Goal: Information Seeking & Learning: Learn about a topic

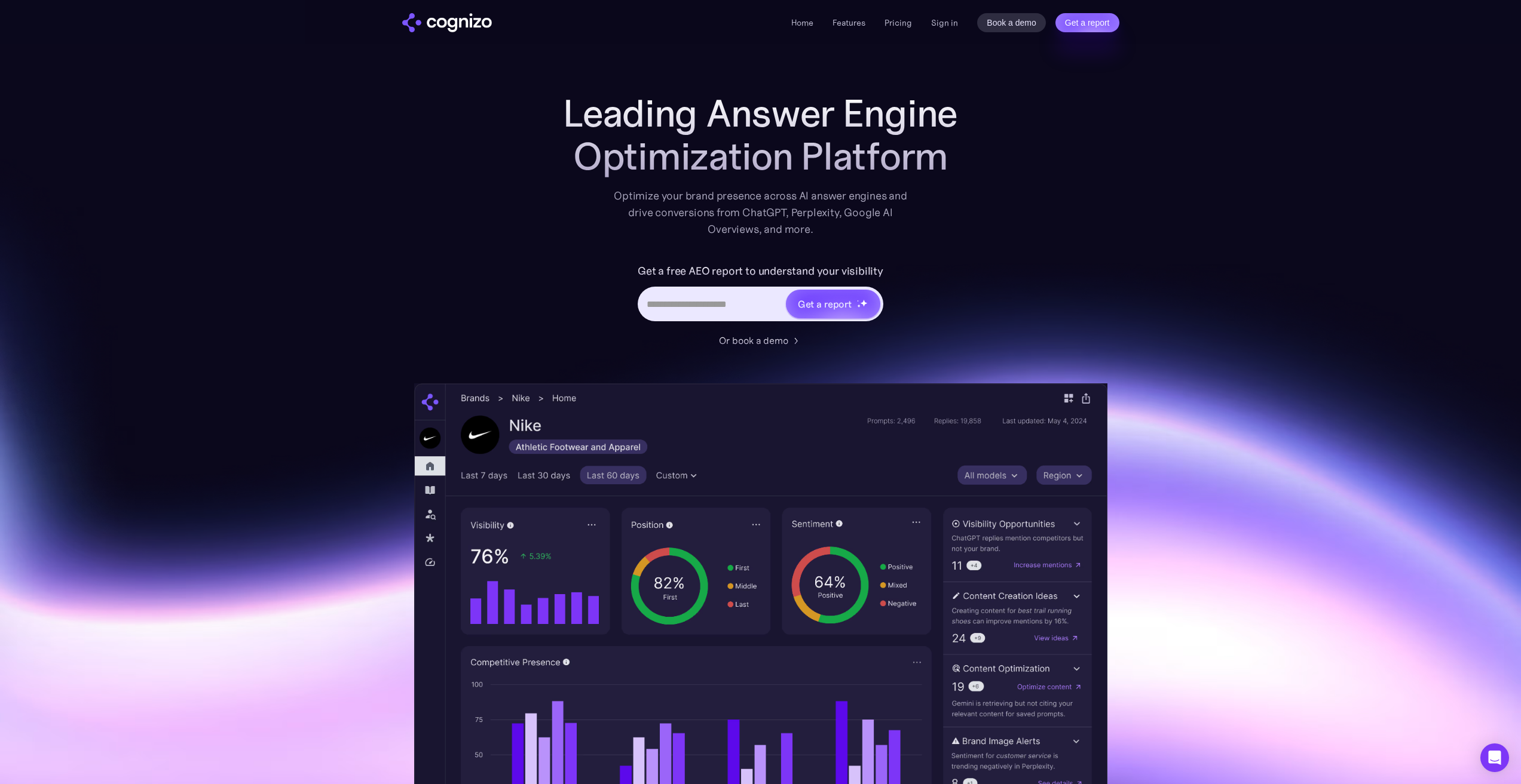
click at [453, 24] on img "home" at bounding box center [447, 22] width 90 height 19
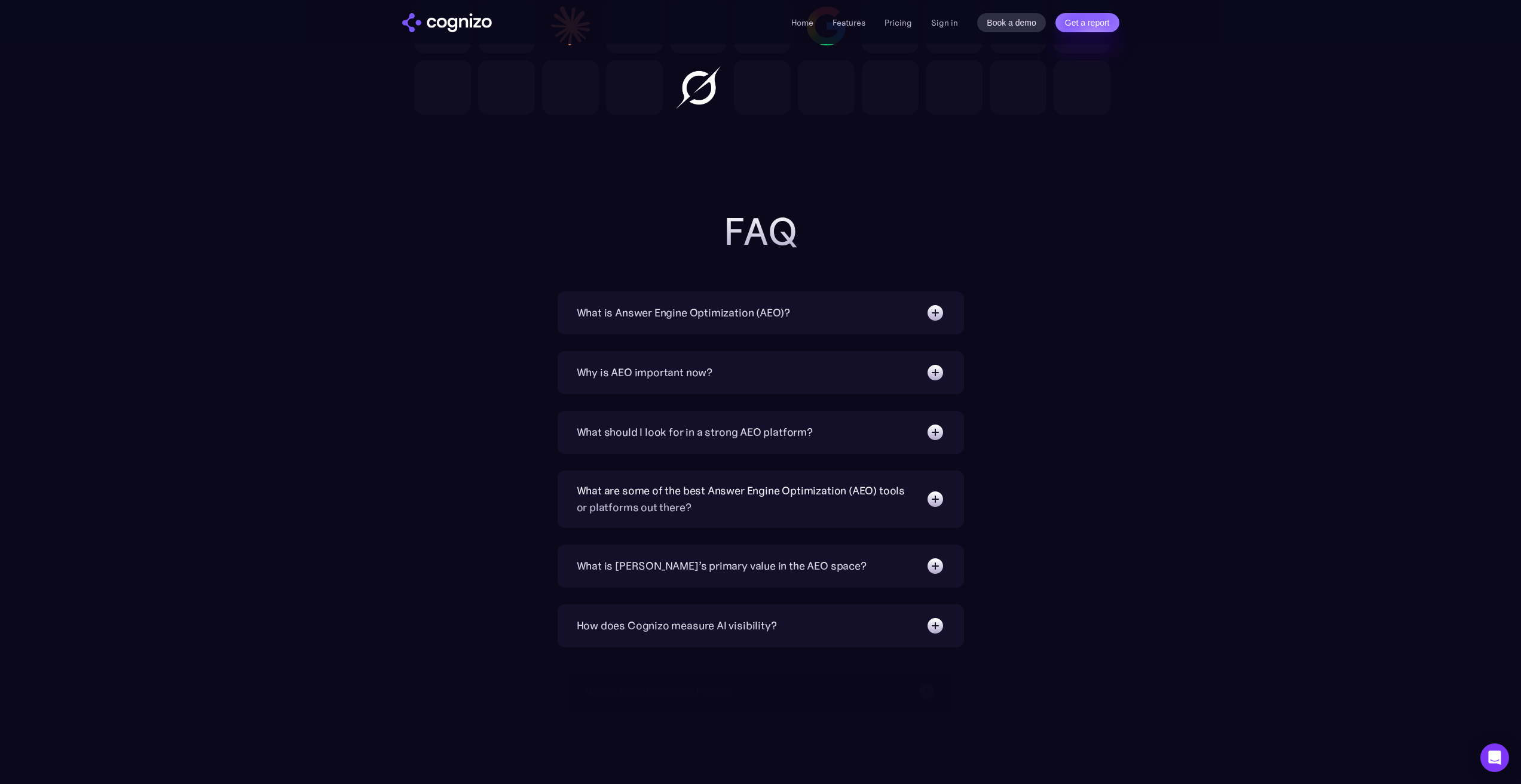
scroll to position [3643, 0]
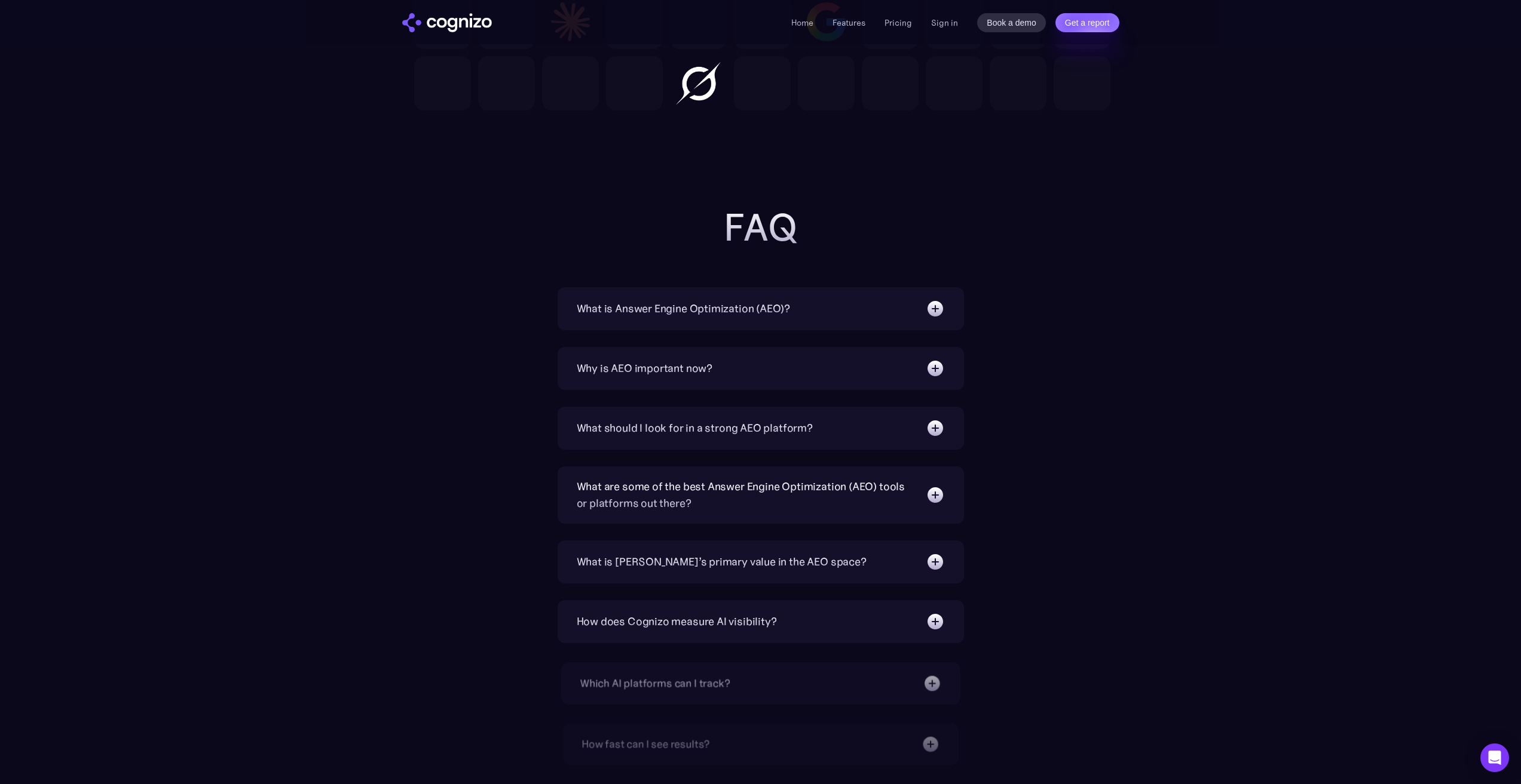
click at [782, 300] on div "What is Answer Engine Optimization (AEO)?" at bounding box center [684, 308] width 214 height 17
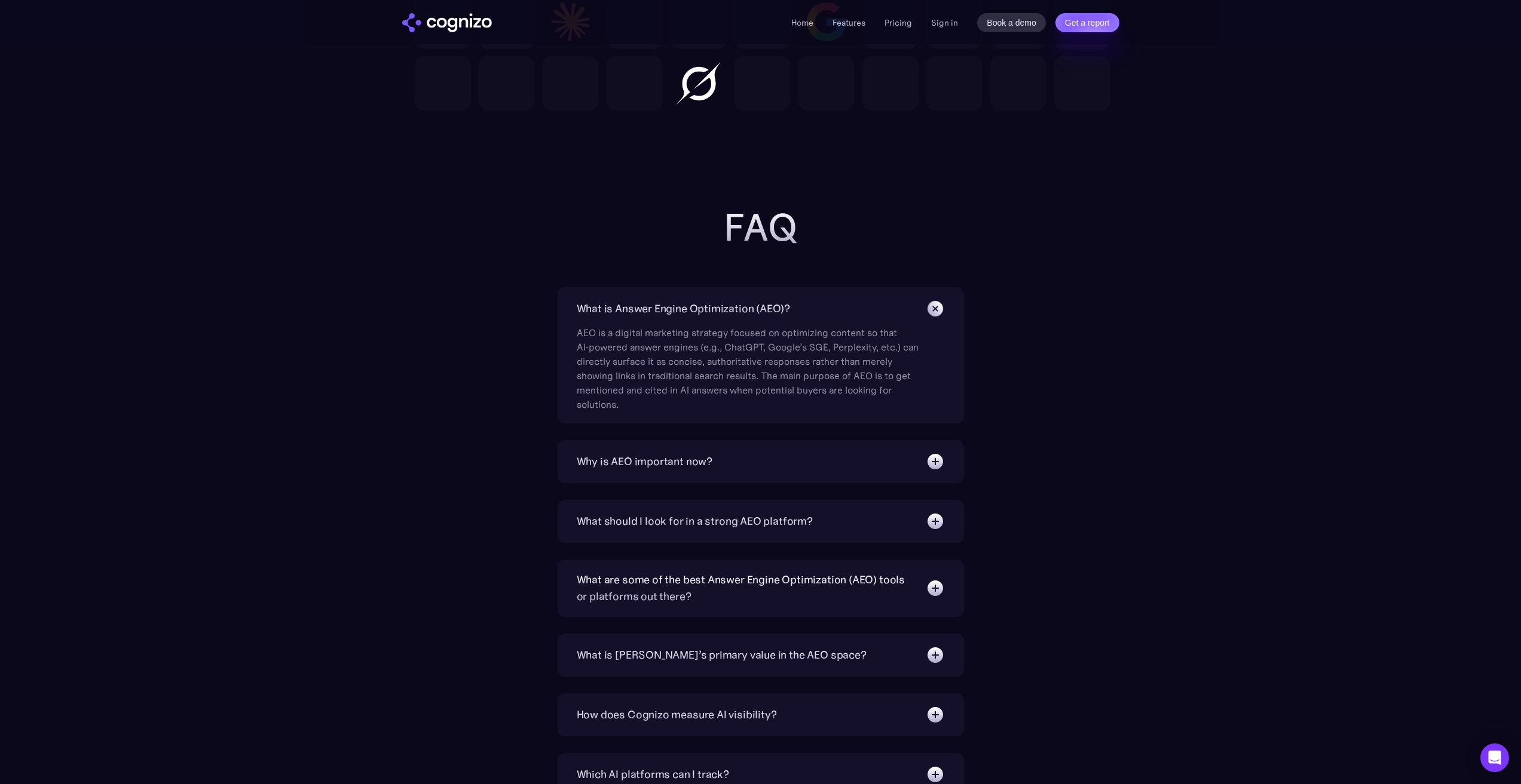
click at [934, 316] on img at bounding box center [935, 308] width 27 height 27
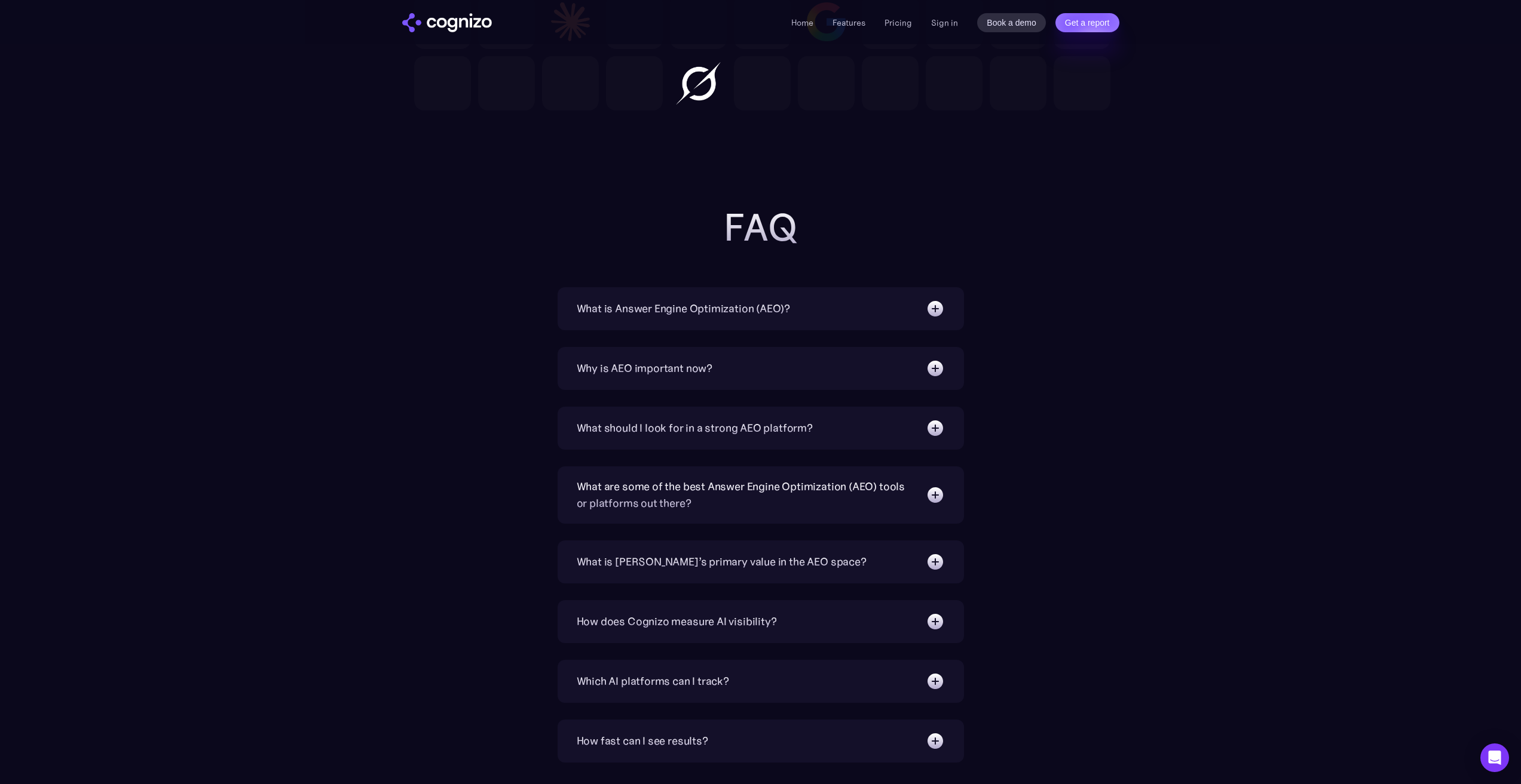
click at [932, 362] on img at bounding box center [935, 368] width 19 height 19
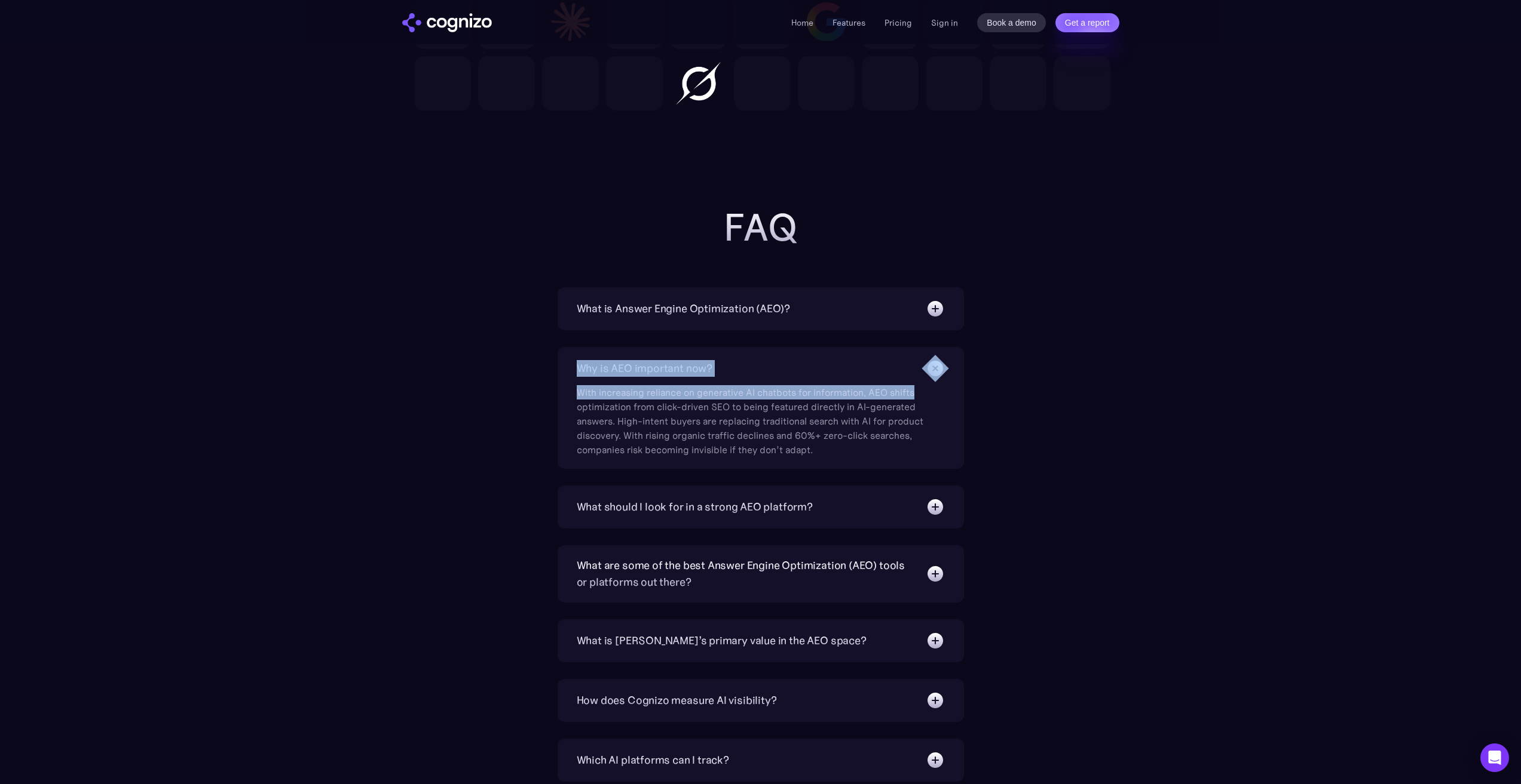
click at [922, 377] on div "Why is AEO important now? With increasing reliance on generative AI chatbots fo…" at bounding box center [760, 408] width 406 height 122
click at [935, 374] on img at bounding box center [935, 368] width 27 height 27
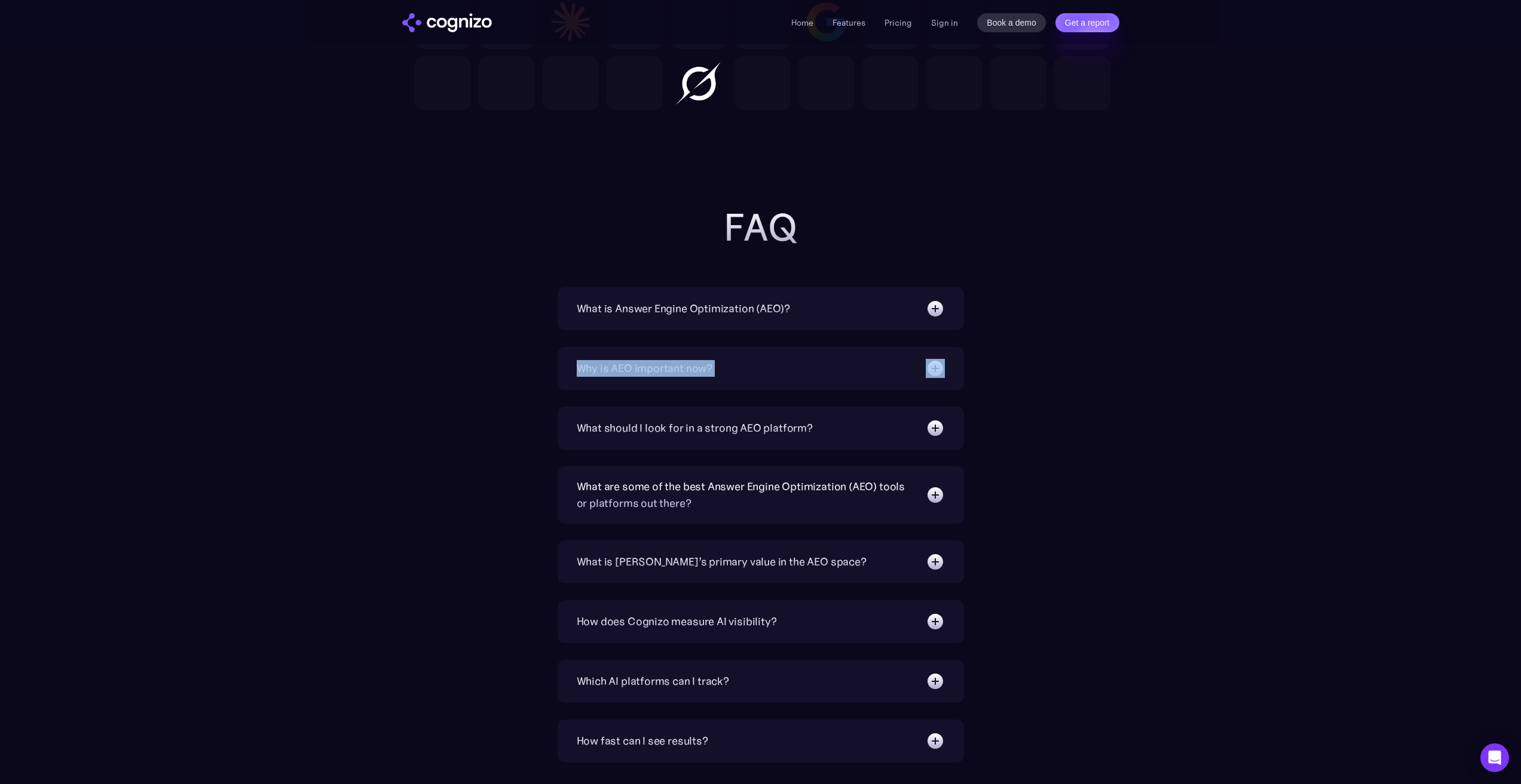
click at [988, 366] on div "What is Answer Engine Optimization (AEO)? AEO is a digital marketing strategy f…" at bounding box center [760, 614] width 693 height 654
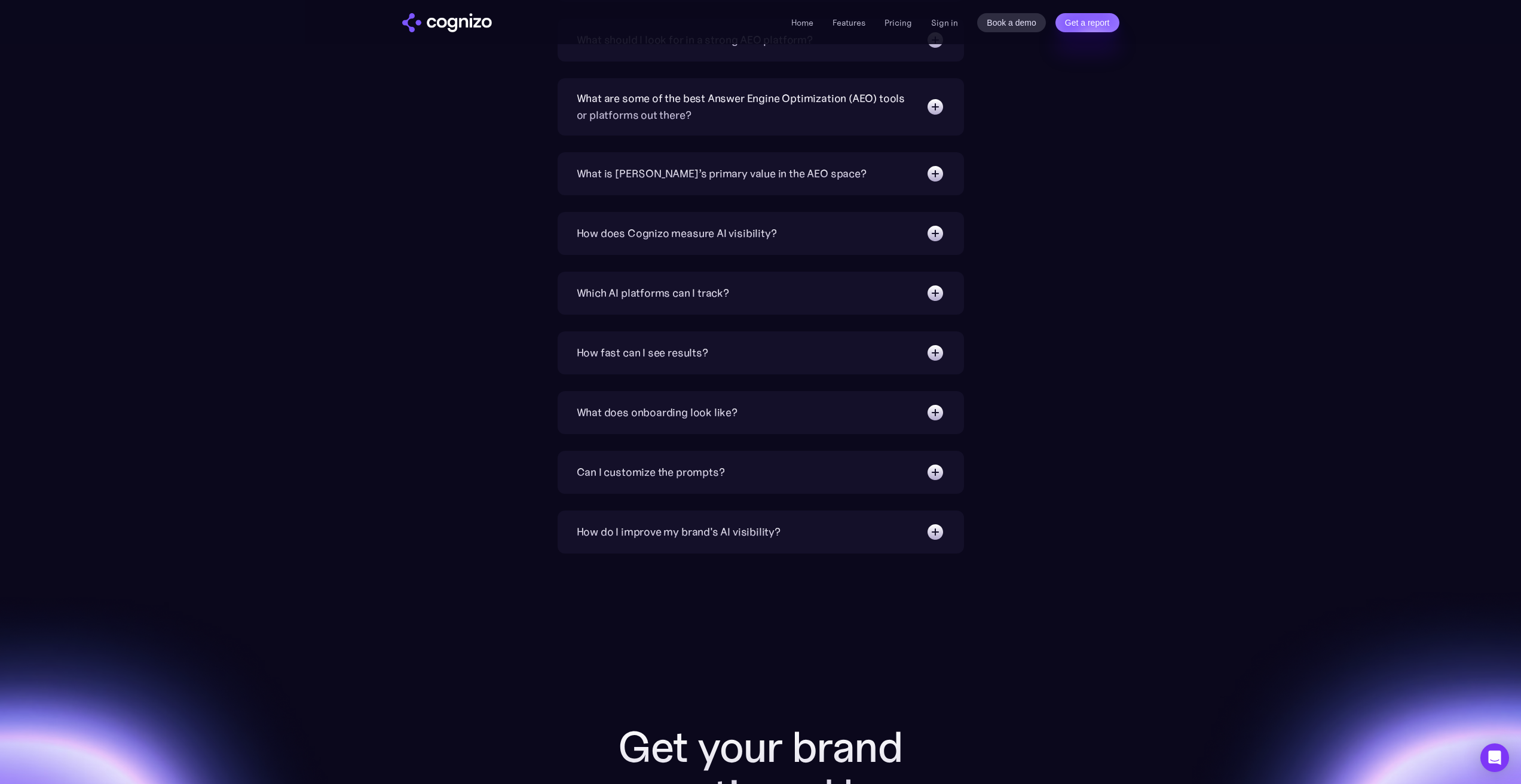
scroll to position [4001, 0]
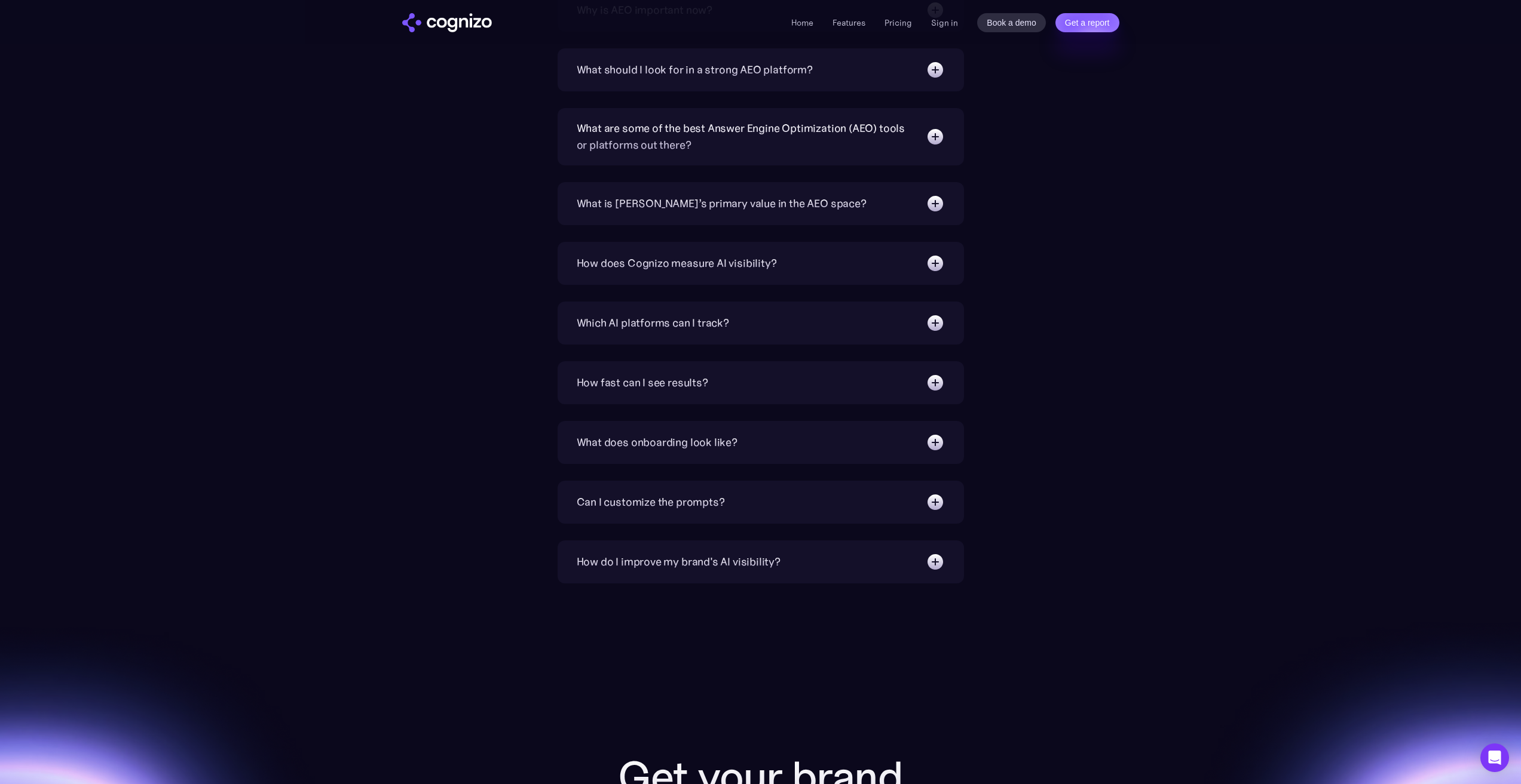
click at [926, 389] on img at bounding box center [935, 383] width 19 height 19
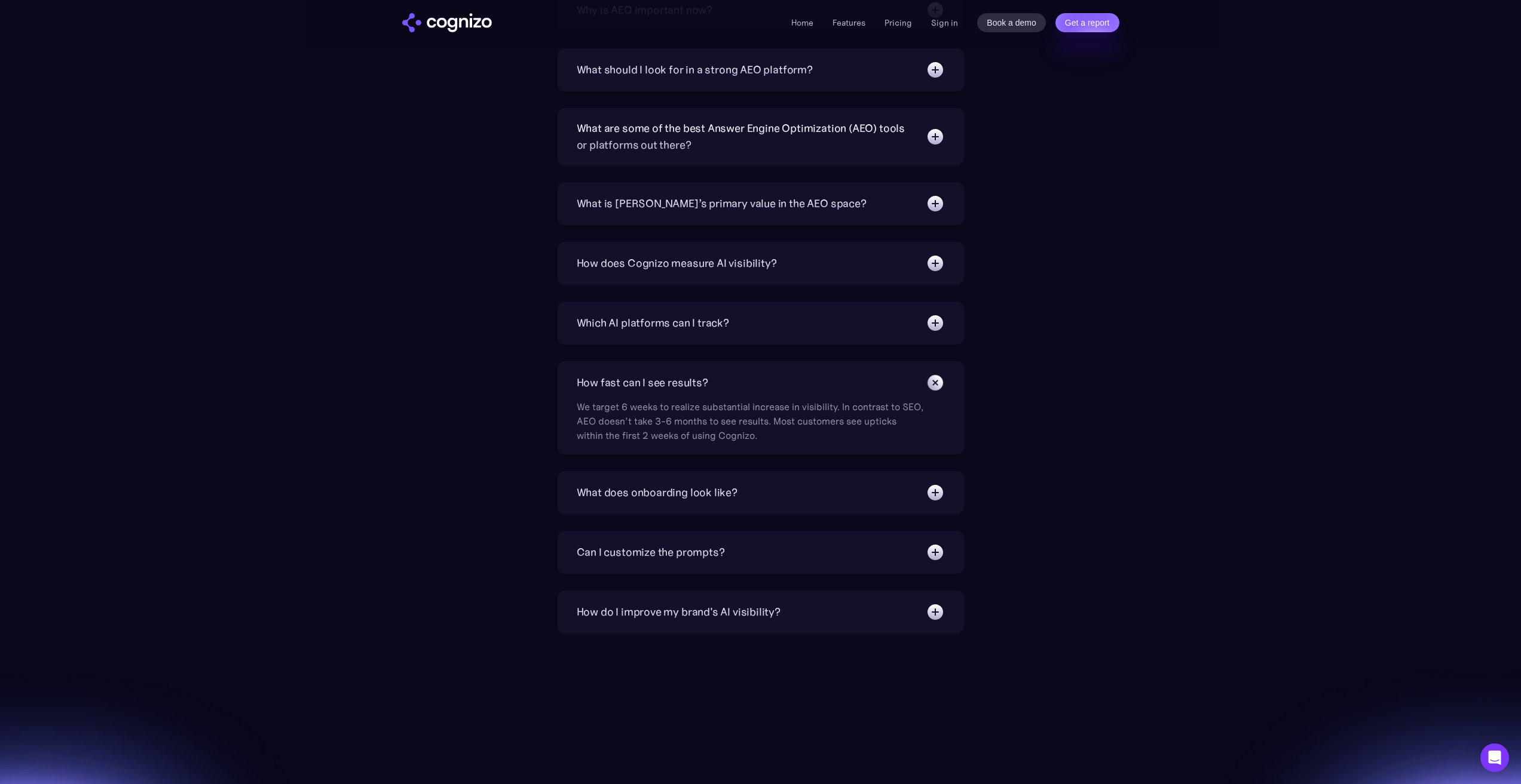
click at [929, 381] on img at bounding box center [935, 382] width 27 height 27
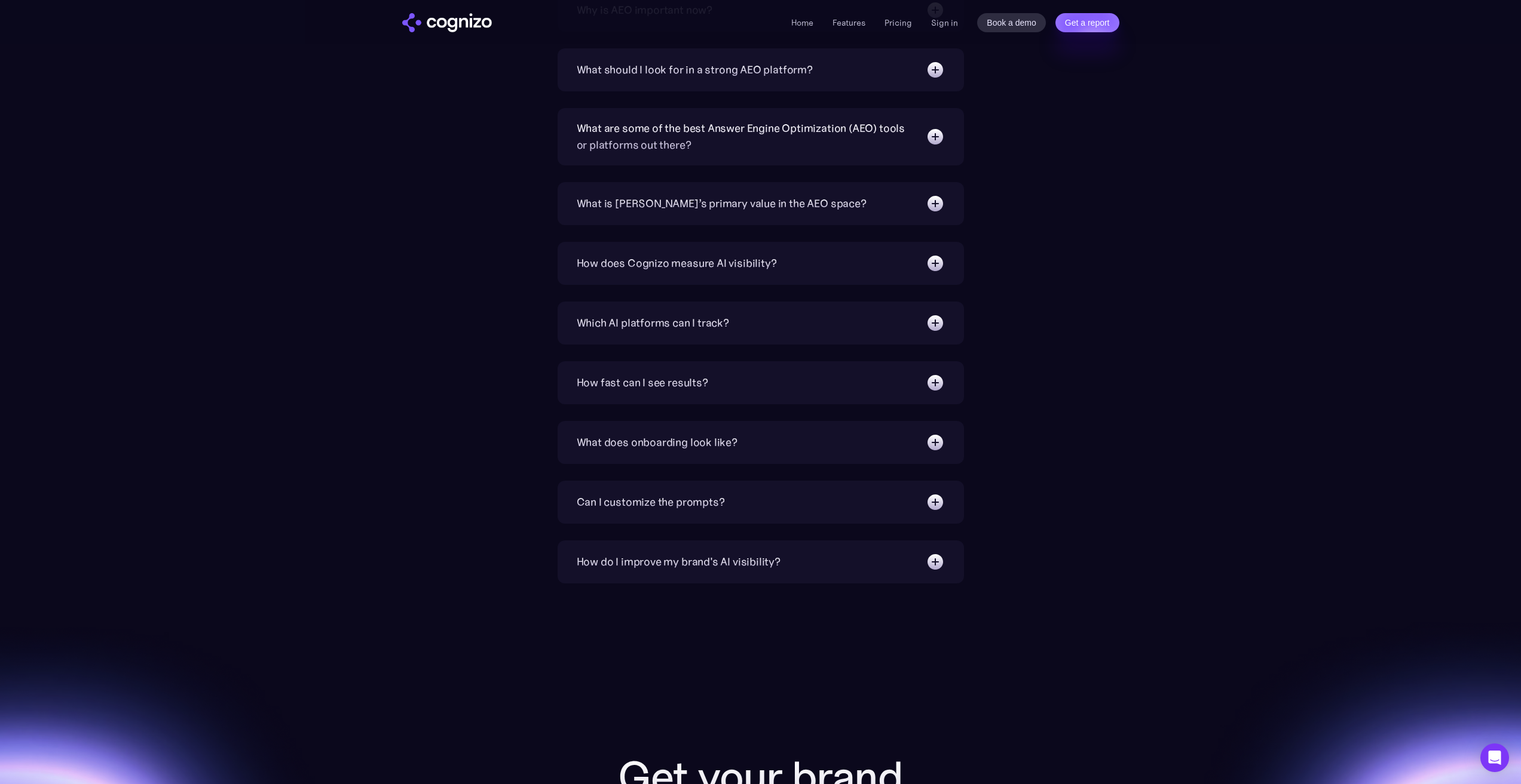
click at [932, 433] on img at bounding box center [935, 442] width 19 height 19
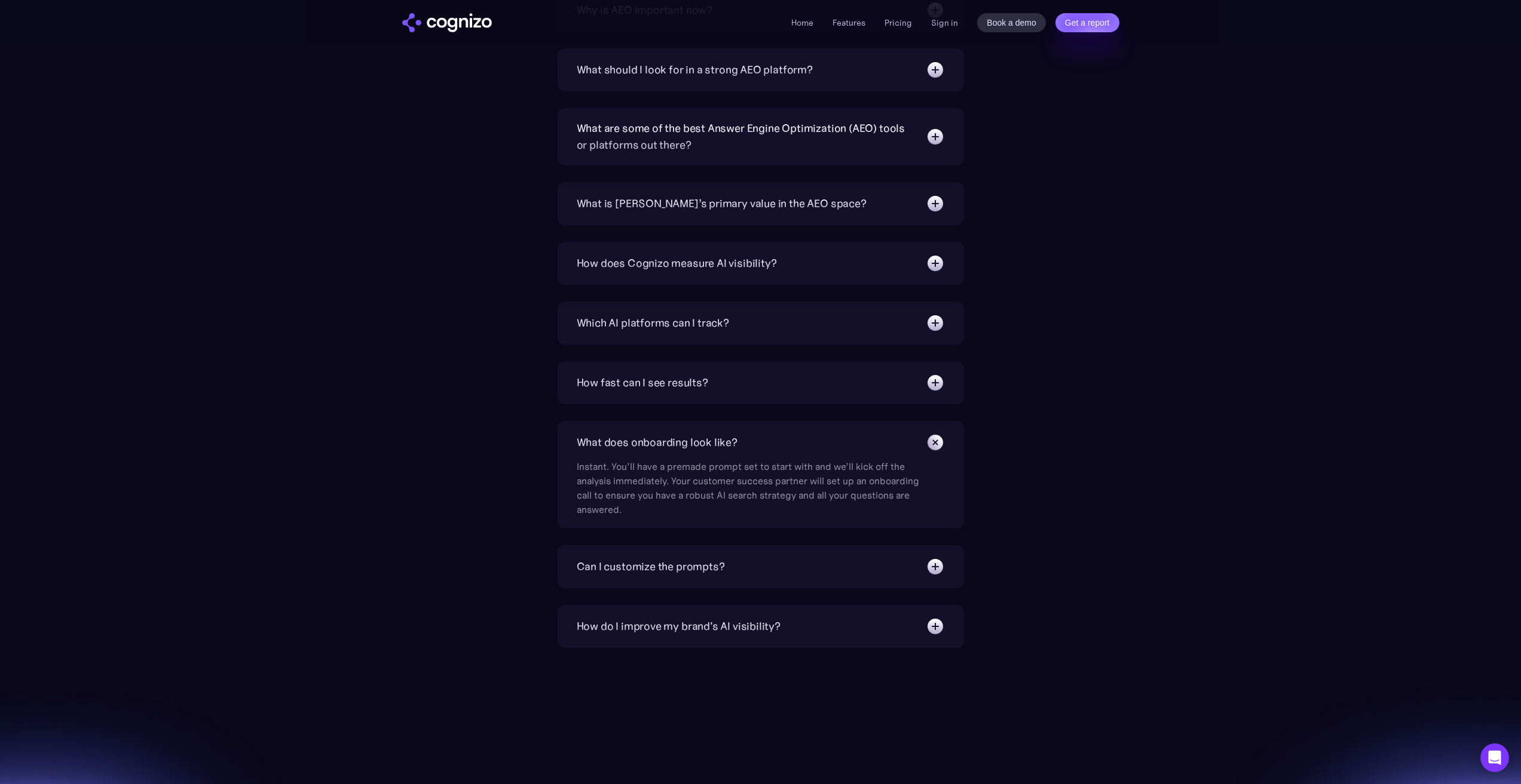
click at [933, 441] on img at bounding box center [935, 442] width 27 height 27
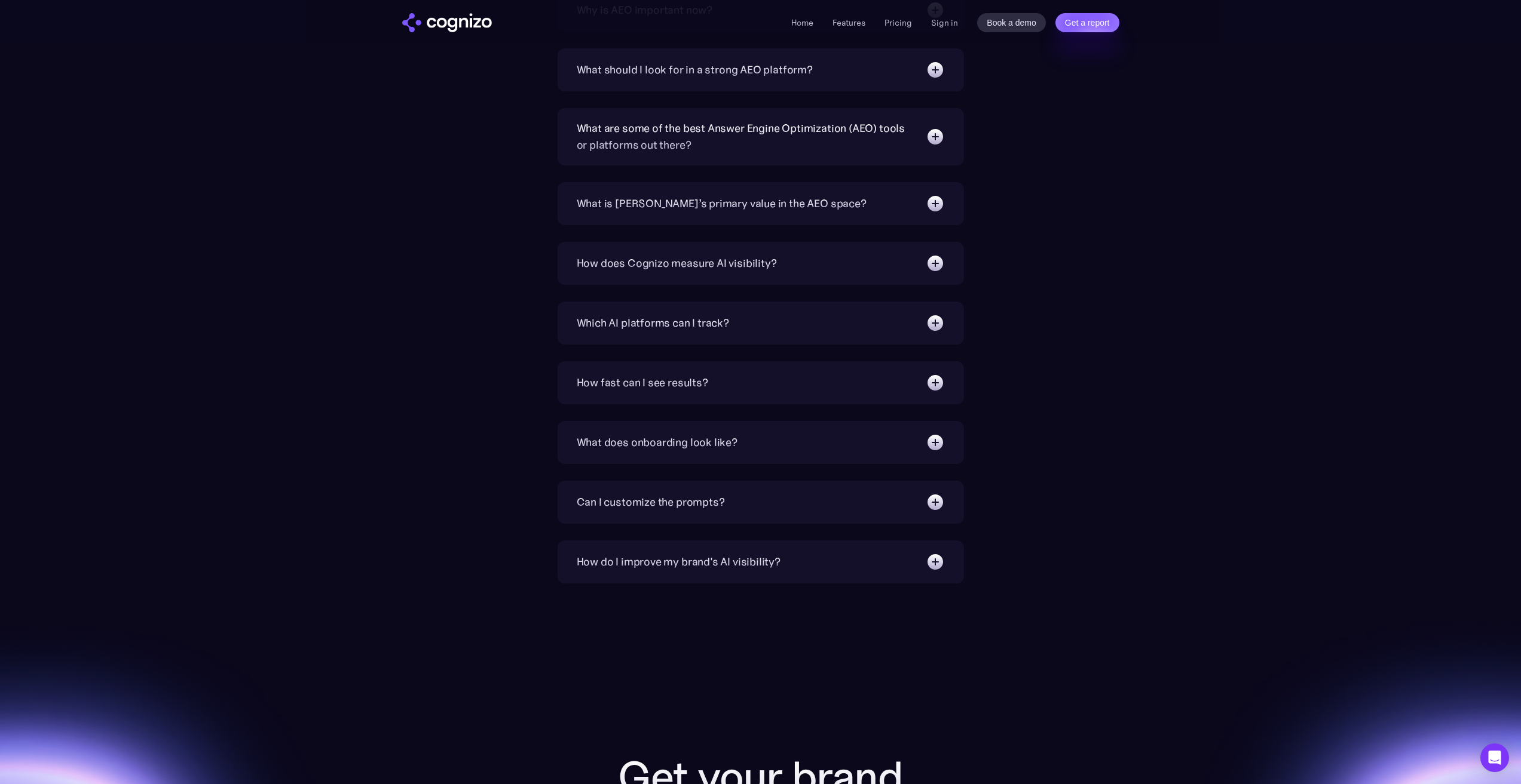
click at [928, 500] on img at bounding box center [935, 502] width 19 height 19
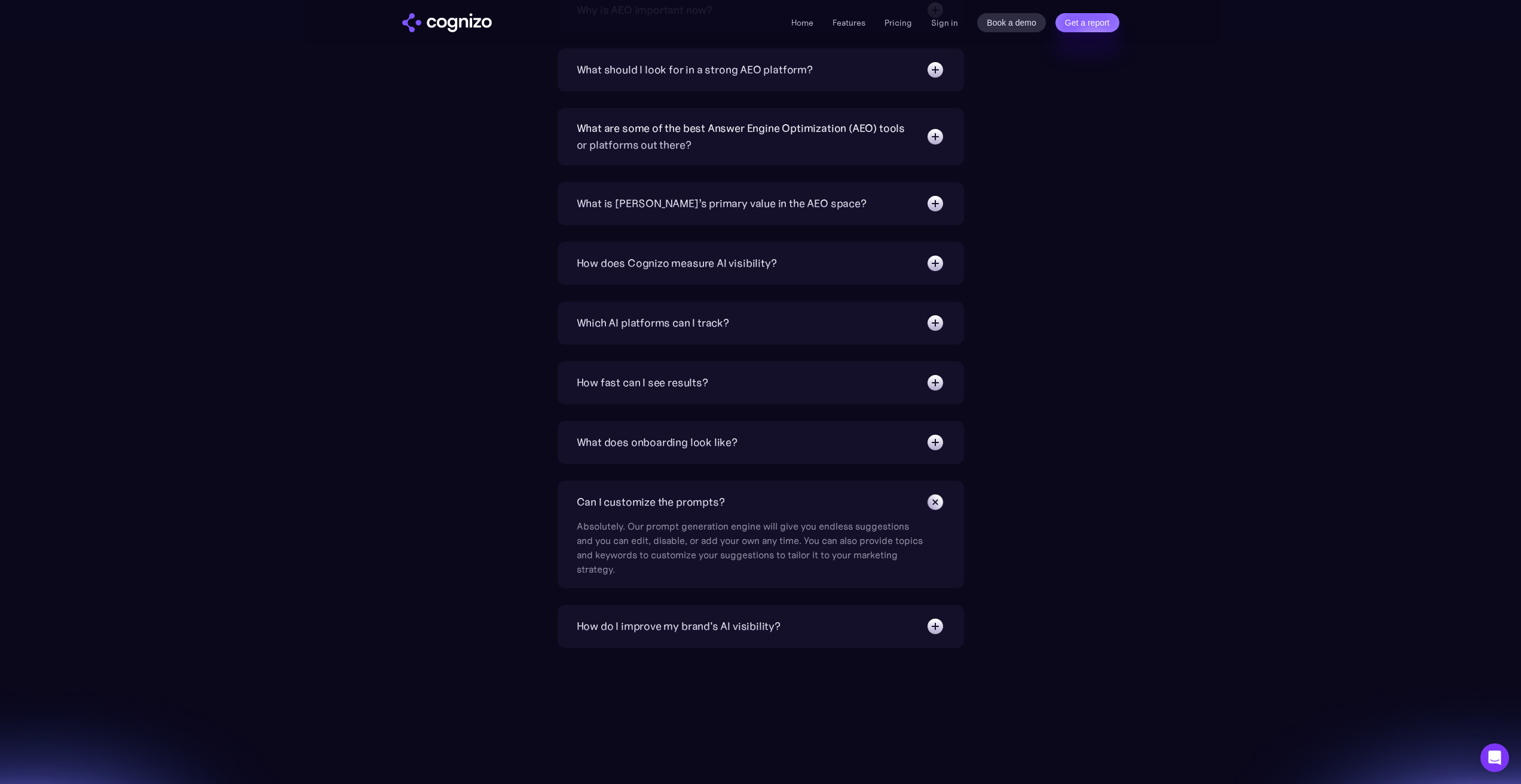
click at [929, 500] on img at bounding box center [935, 502] width 27 height 27
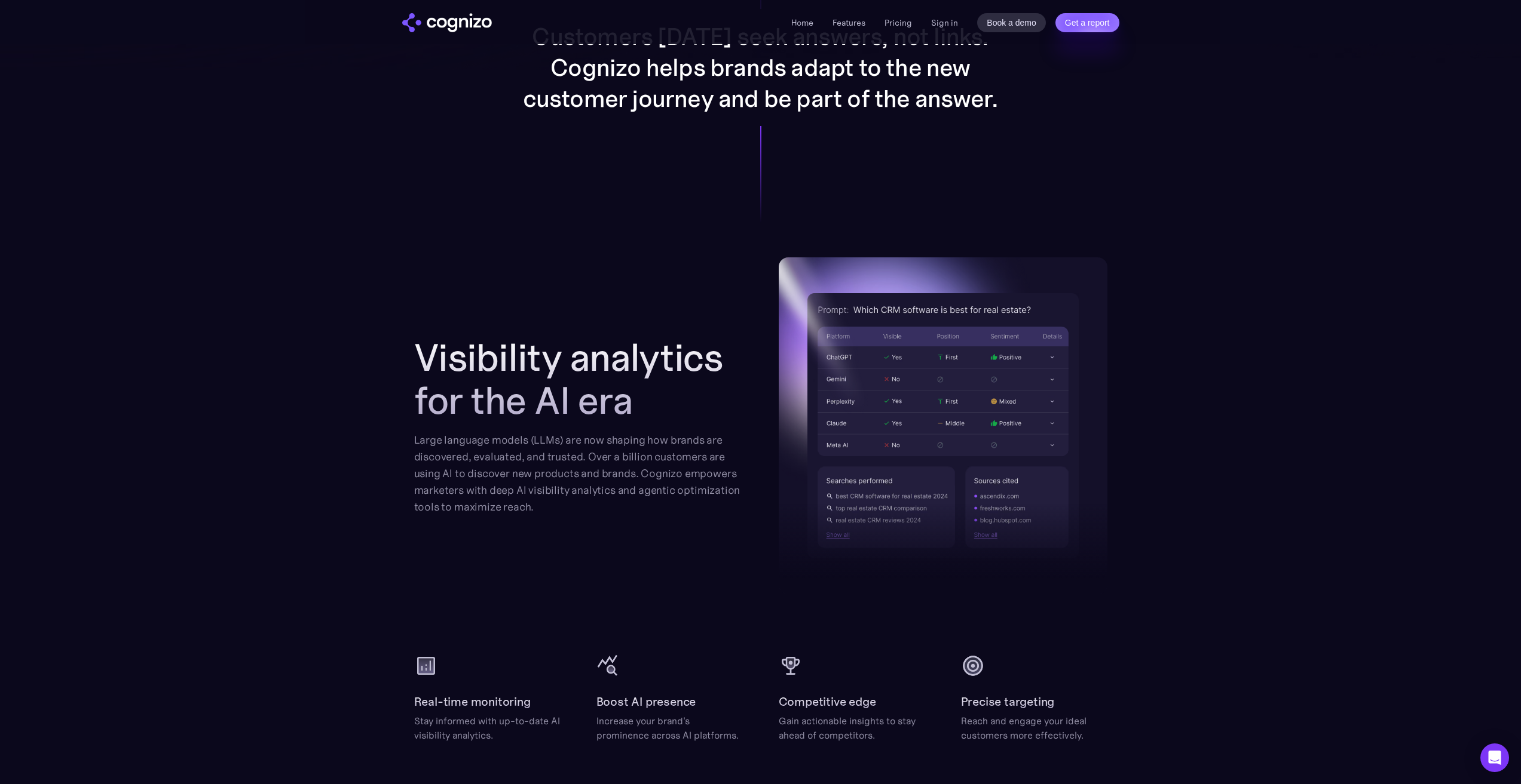
scroll to position [995, 0]
